Goal: Transaction & Acquisition: Purchase product/service

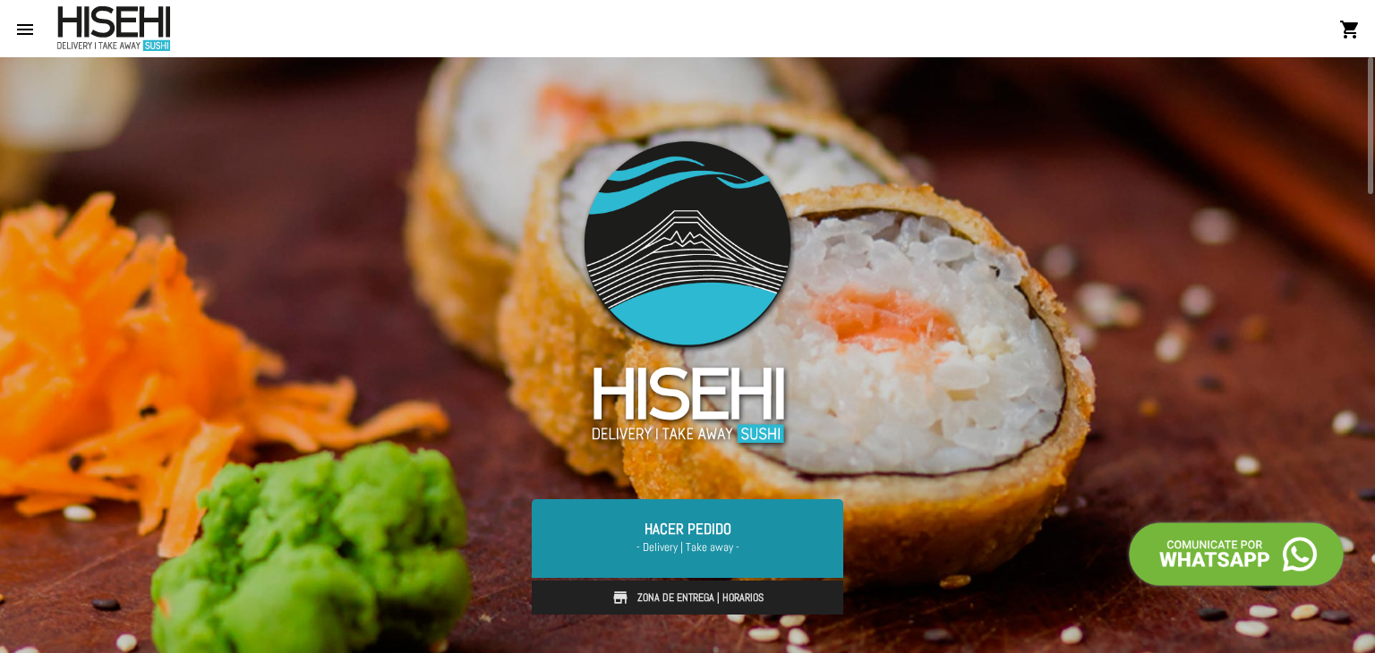
click at [783, 532] on link "Hacer Pedido - Delivery | Take away -" at bounding box center [687, 538] width 311 height 79
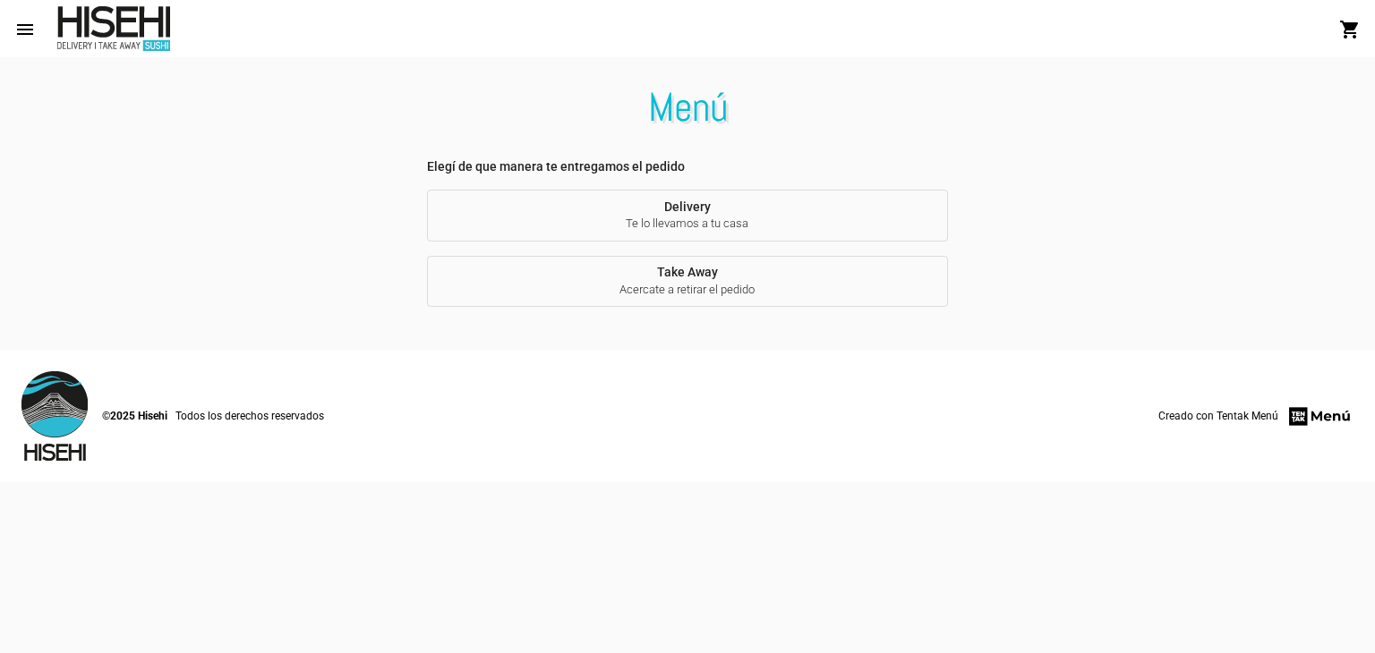
click at [730, 232] on span "Te lo llevamos a tu casa" at bounding box center [687, 224] width 492 height 16
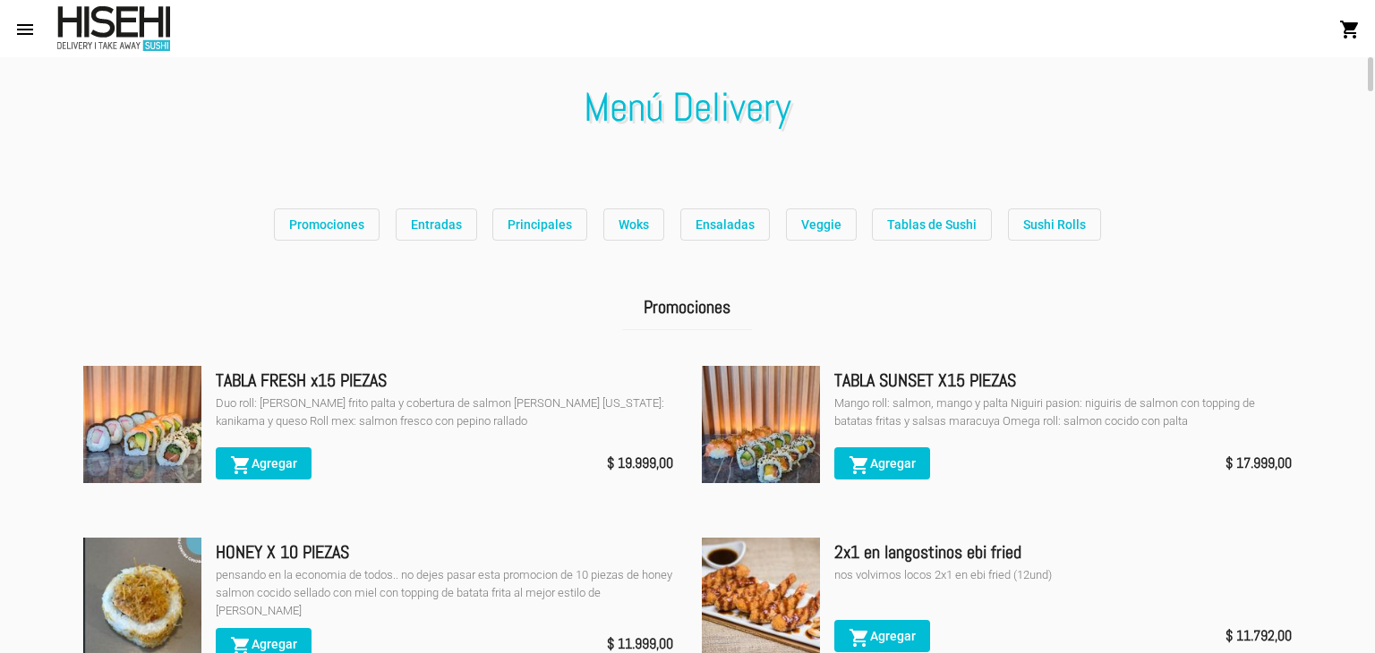
click at [25, 24] on mat-icon "menu" at bounding box center [24, 29] width 21 height 21
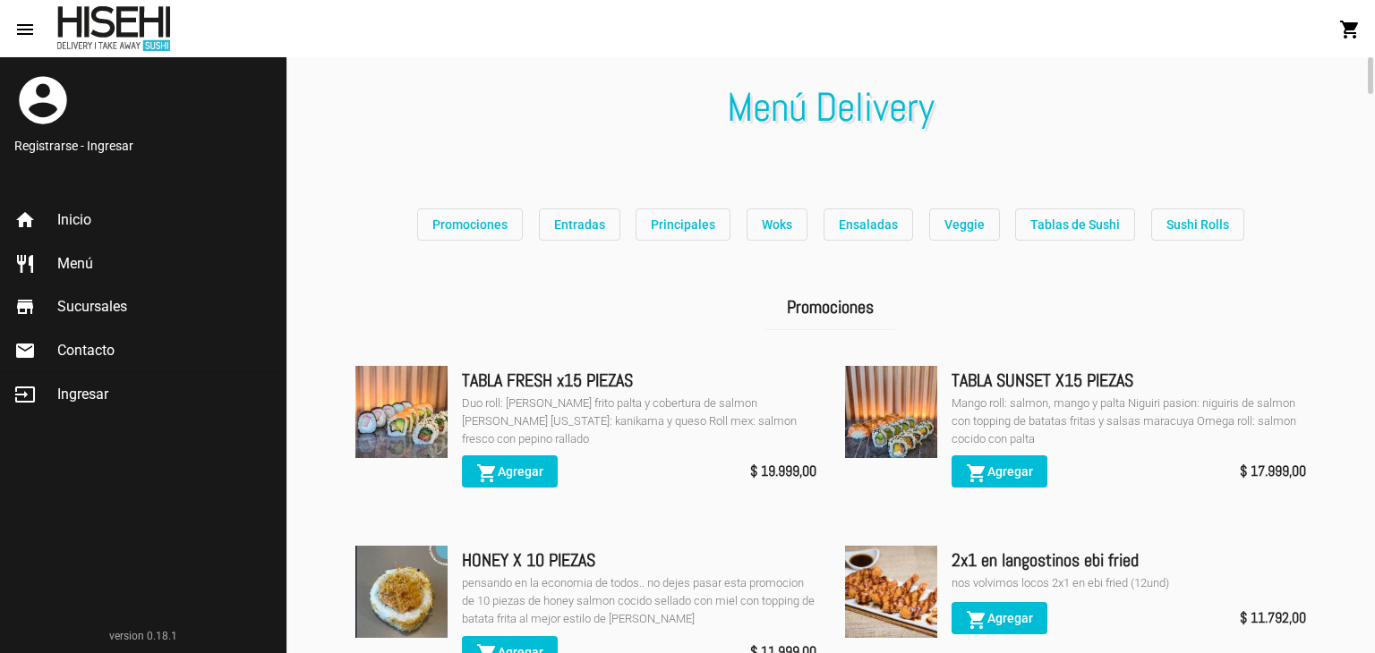
click at [118, 146] on link "Registrarse - Ingresar" at bounding box center [142, 146] width 257 height 18
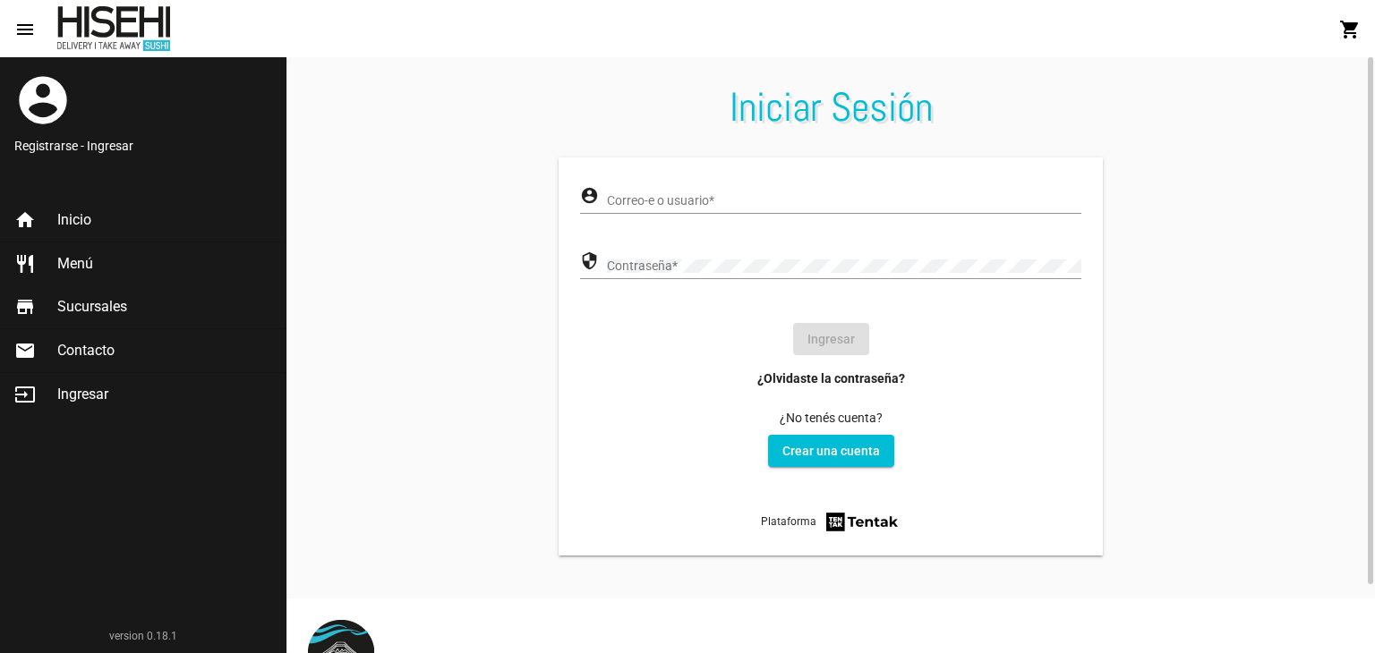
type input "[EMAIL_ADDRESS][DOMAIN_NAME]"
click at [833, 325] on button "Ingresar" at bounding box center [831, 339] width 76 height 32
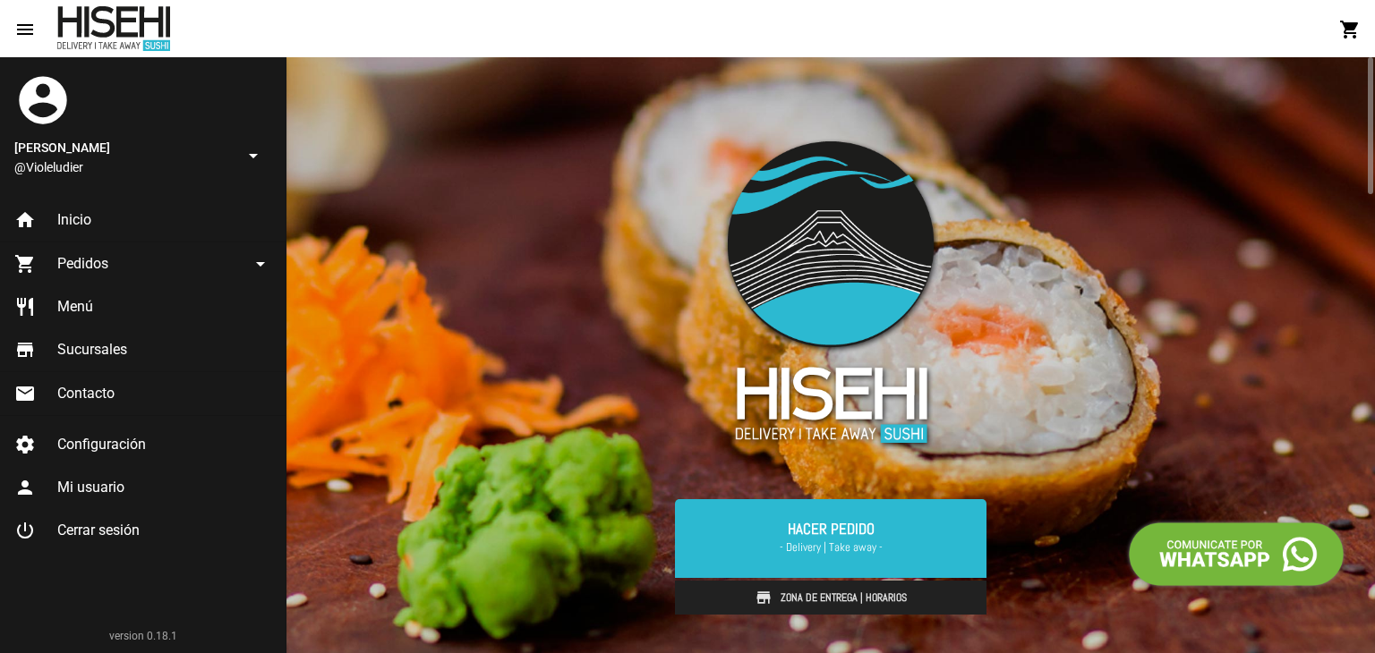
click at [91, 268] on span "Pedidos" at bounding box center [82, 264] width 51 height 18
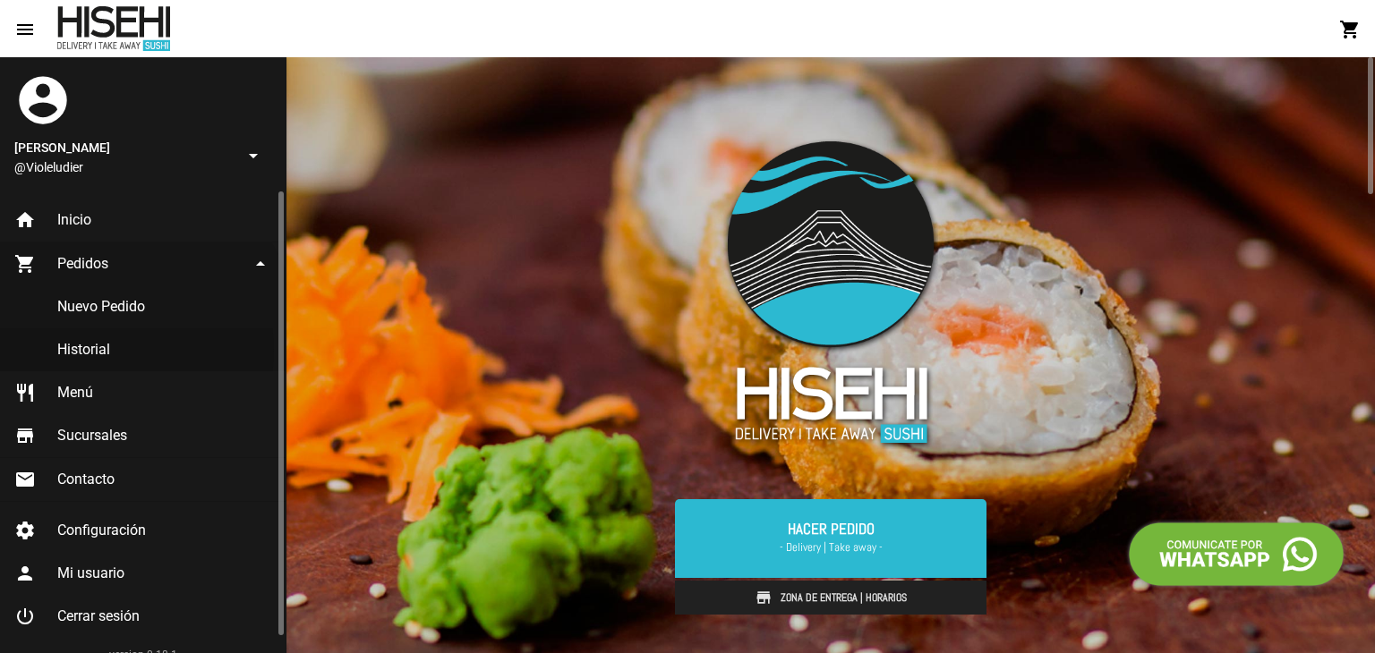
click at [99, 350] on link "Historial" at bounding box center [142, 349] width 285 height 43
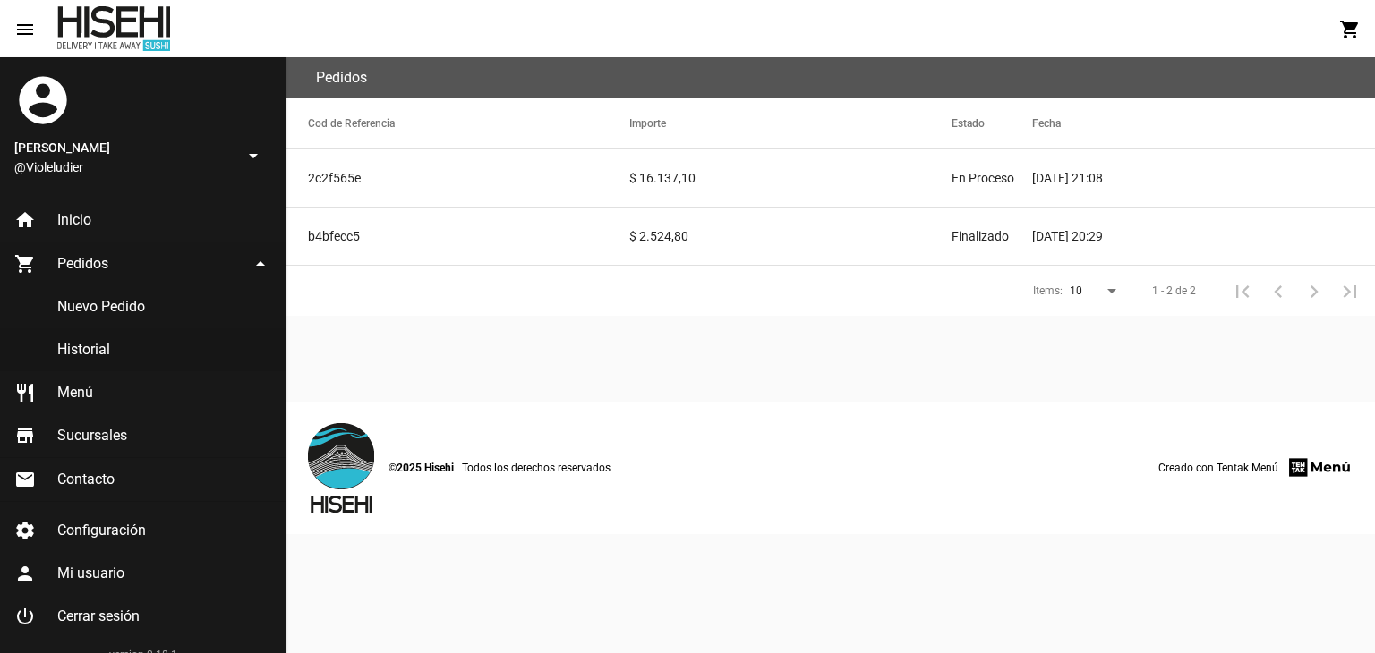
click at [718, 182] on mat-cell "$ 16.137,10" at bounding box center [789, 177] width 321 height 57
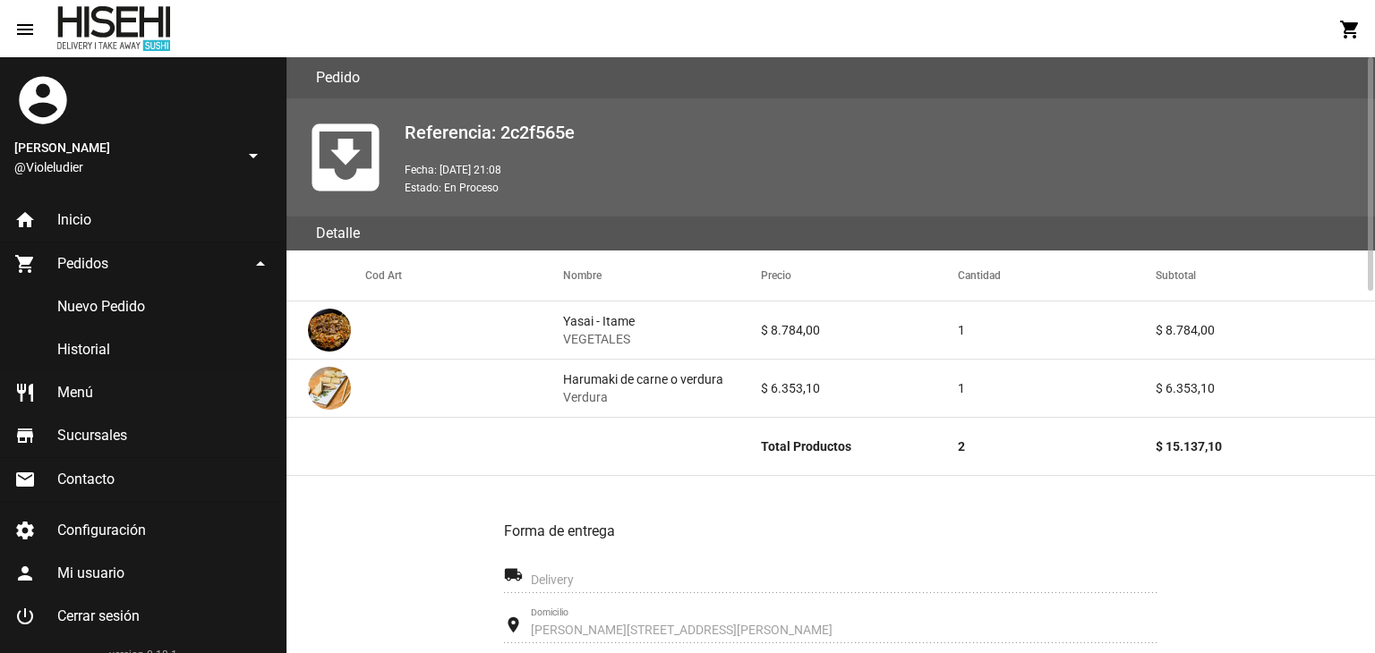
click at [635, 328] on mat-cell "Yasai - Itame VEGETALES" at bounding box center [662, 330] width 198 height 57
click at [322, 324] on img at bounding box center [329, 330] width 43 height 43
click at [72, 393] on span "Menú" at bounding box center [75, 393] width 36 height 18
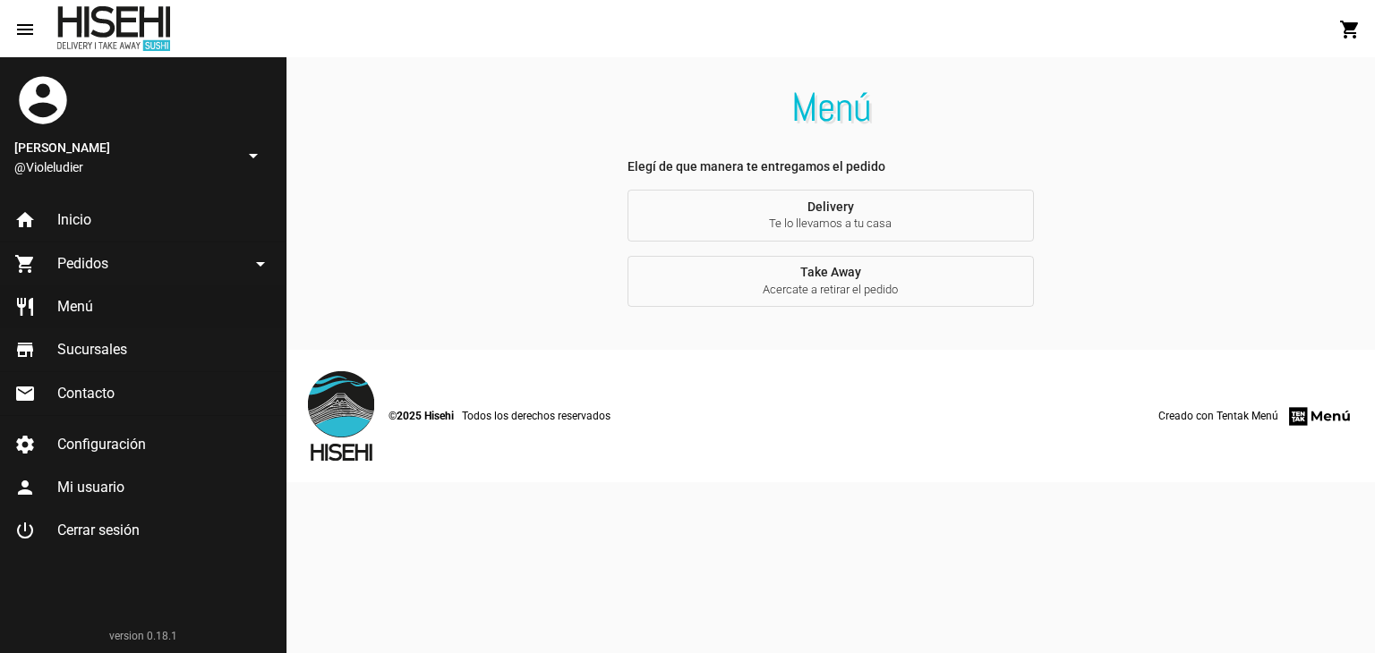
click at [784, 219] on span "Te lo llevamos a tu casa" at bounding box center [831, 224] width 378 height 16
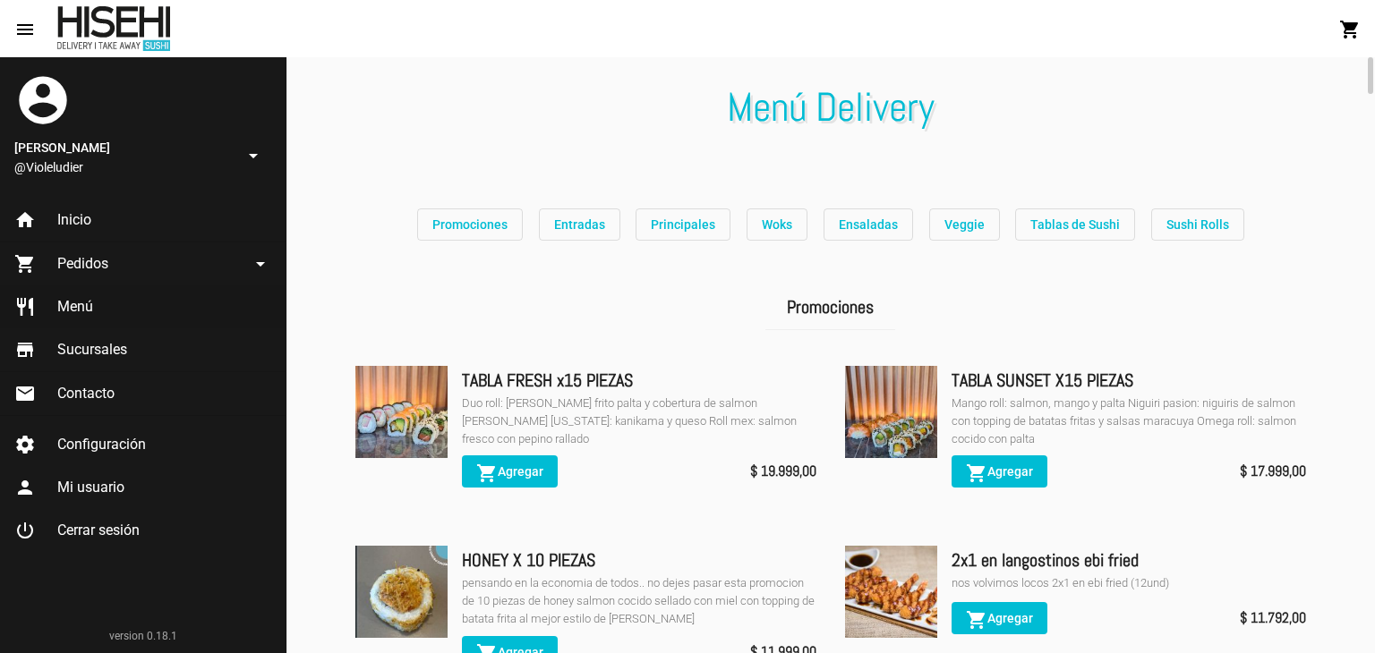
click at [756, 228] on button "Woks" at bounding box center [776, 225] width 61 height 32
